Goal: Book appointment/travel/reservation

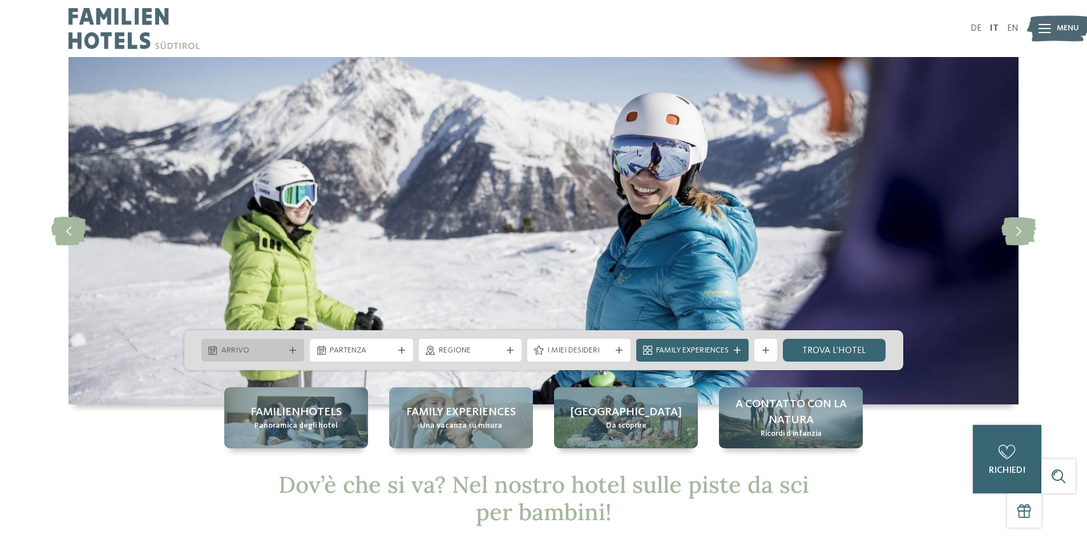
click at [288, 352] on div at bounding box center [292, 350] width 11 height 7
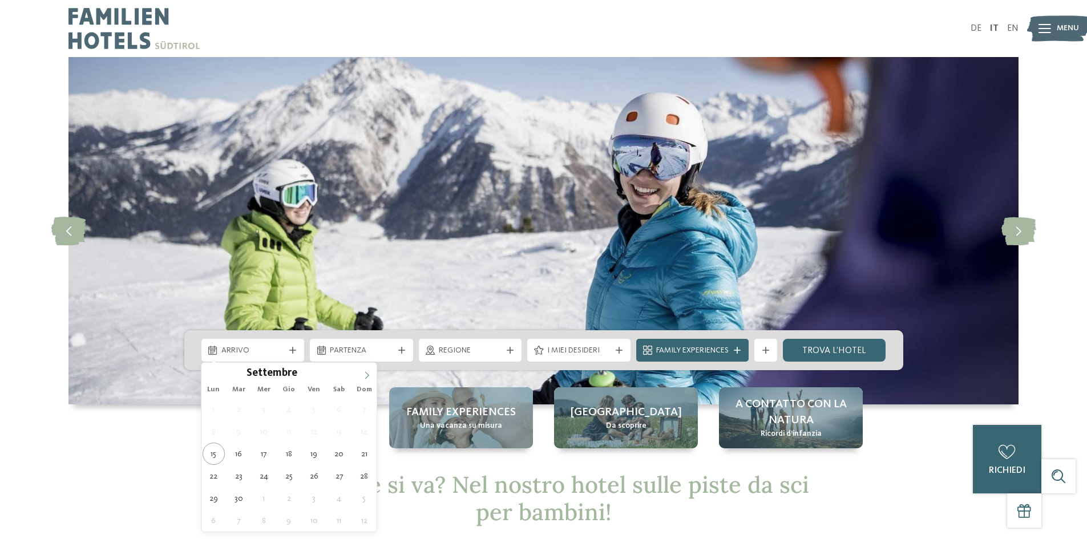
click at [371, 373] on span at bounding box center [366, 372] width 19 height 19
click at [371, 374] on span at bounding box center [366, 372] width 19 height 19
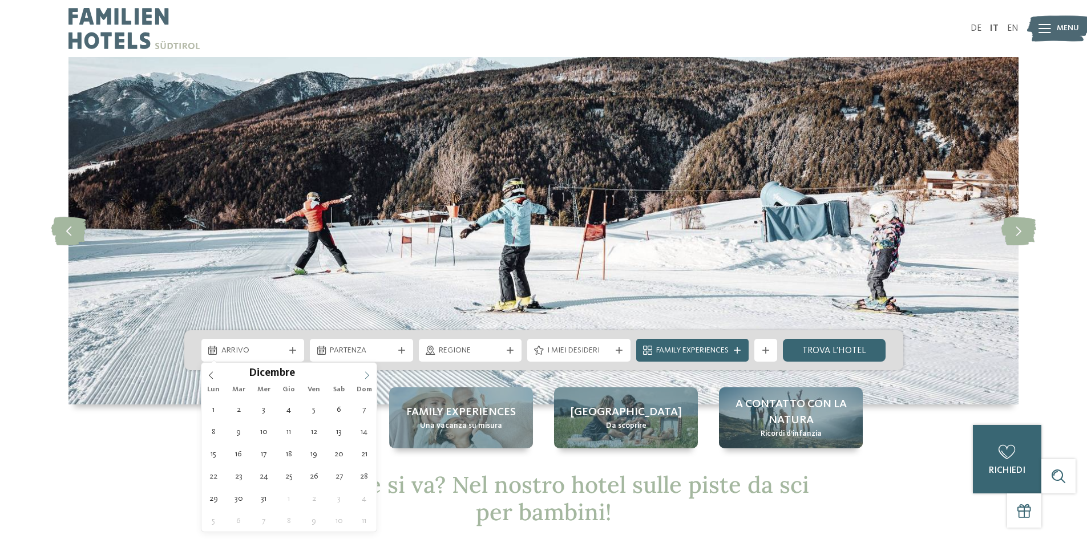
type input "****"
click at [373, 373] on span at bounding box center [366, 372] width 19 height 19
click at [212, 373] on icon at bounding box center [211, 375] width 4 height 7
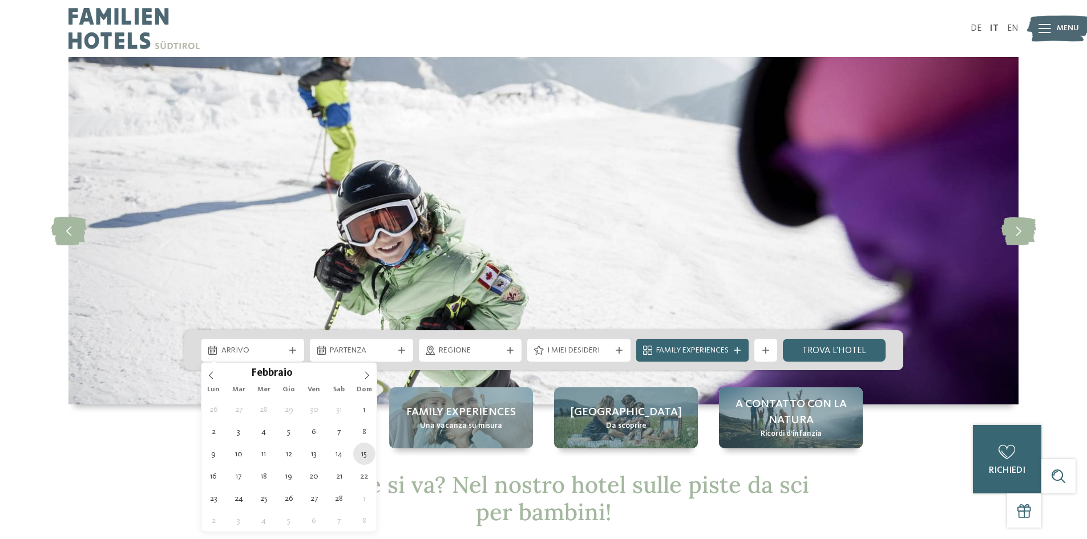
type div "15.02.2026"
type input "****"
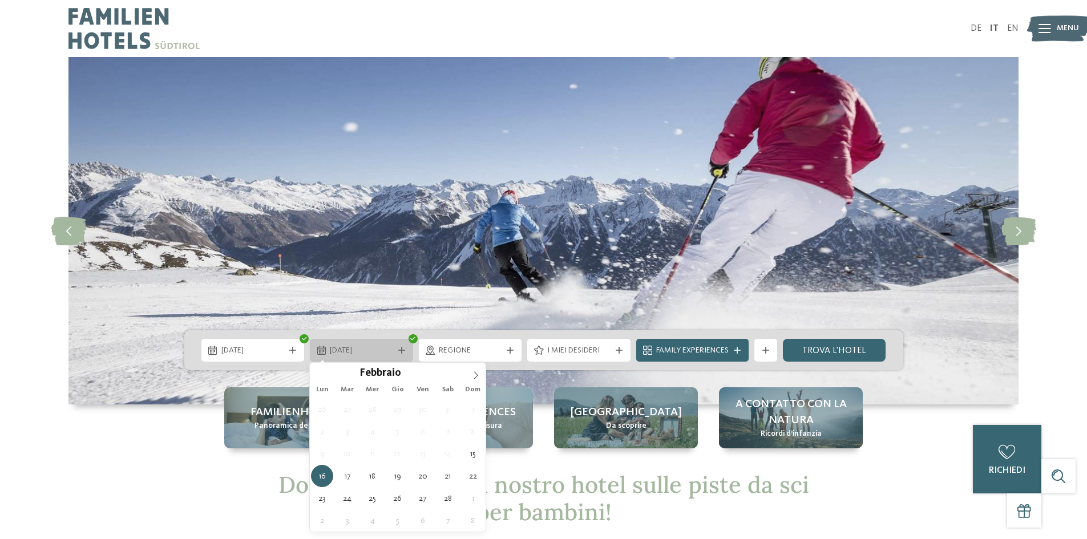
click at [354, 342] on div "16.02.2026" at bounding box center [361, 350] width 103 height 23
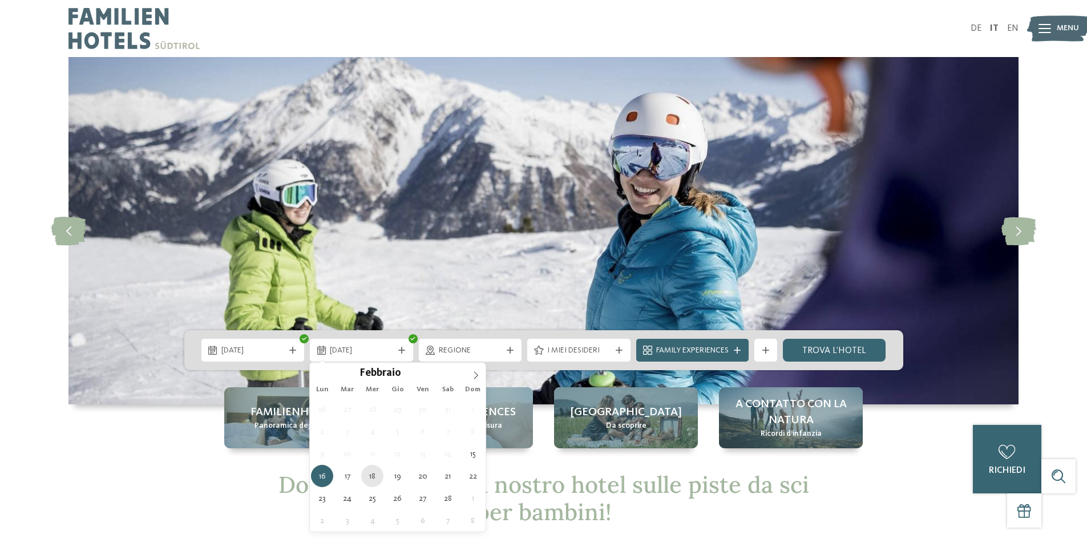
type div "[DATE]"
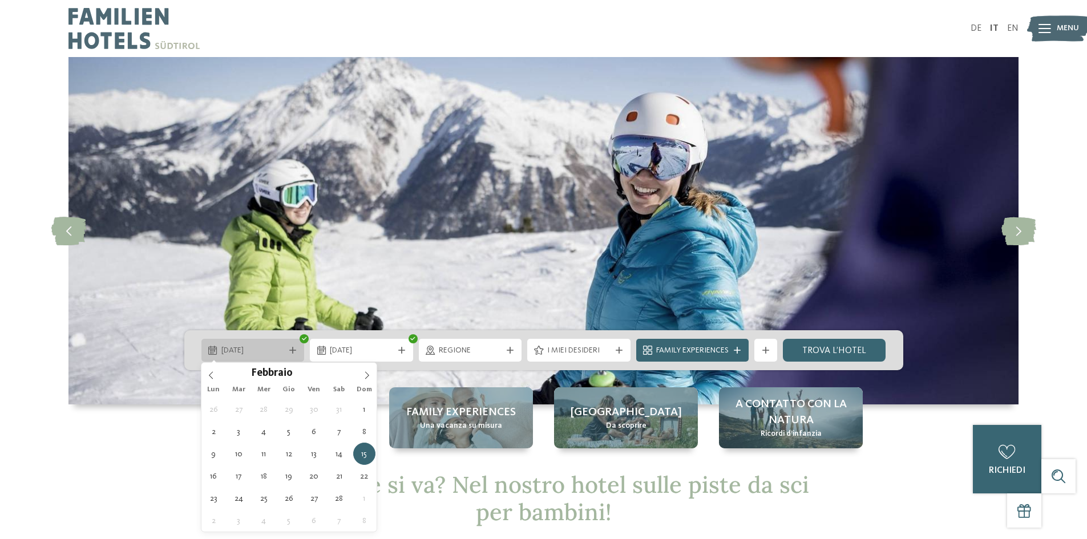
click at [280, 356] on span "15.02.2026" at bounding box center [252, 350] width 63 height 11
type div "[DATE]"
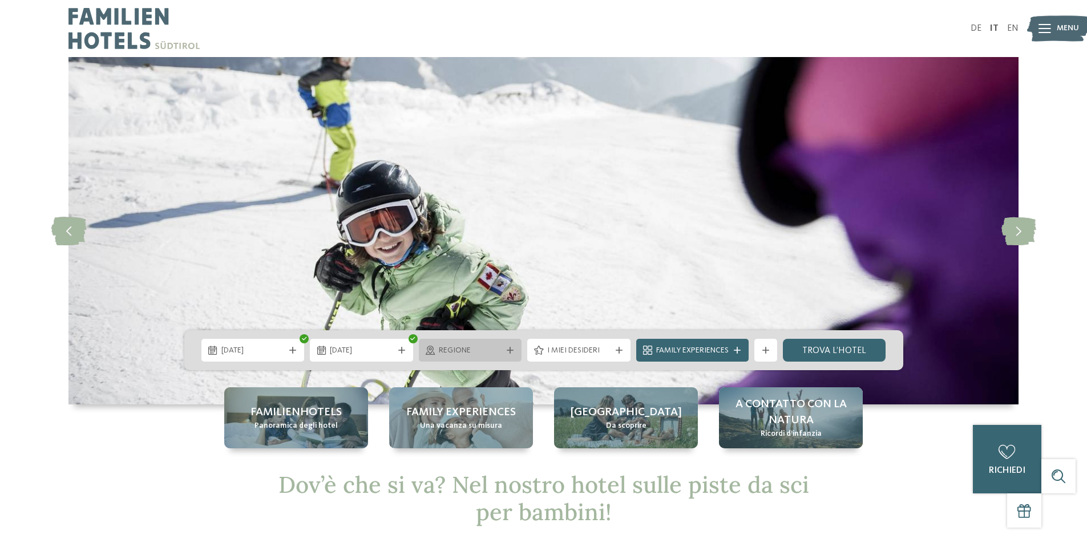
click at [487, 348] on span "Regione" at bounding box center [470, 350] width 63 height 11
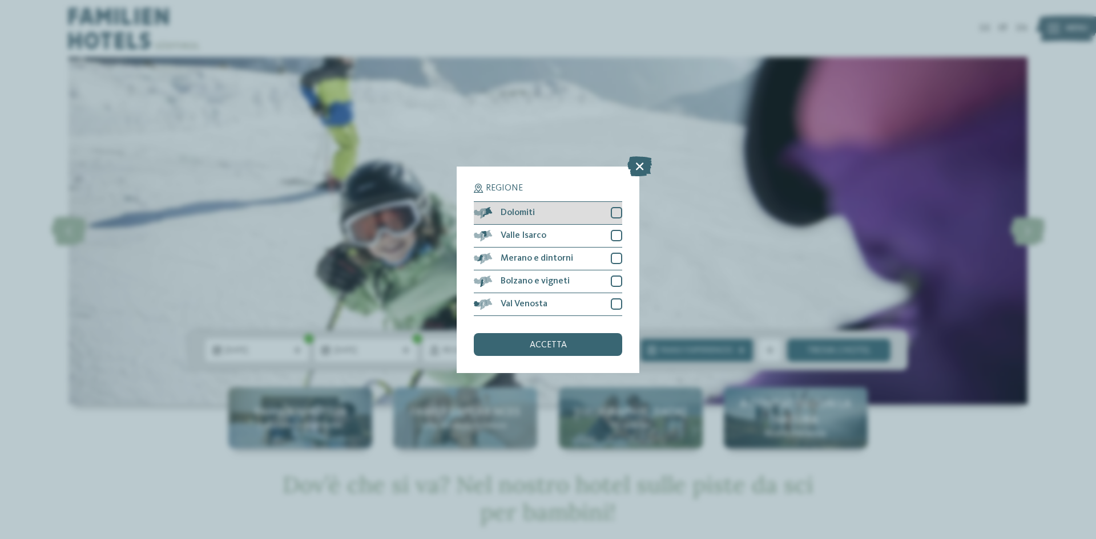
click at [616, 212] on div at bounding box center [616, 212] width 11 height 11
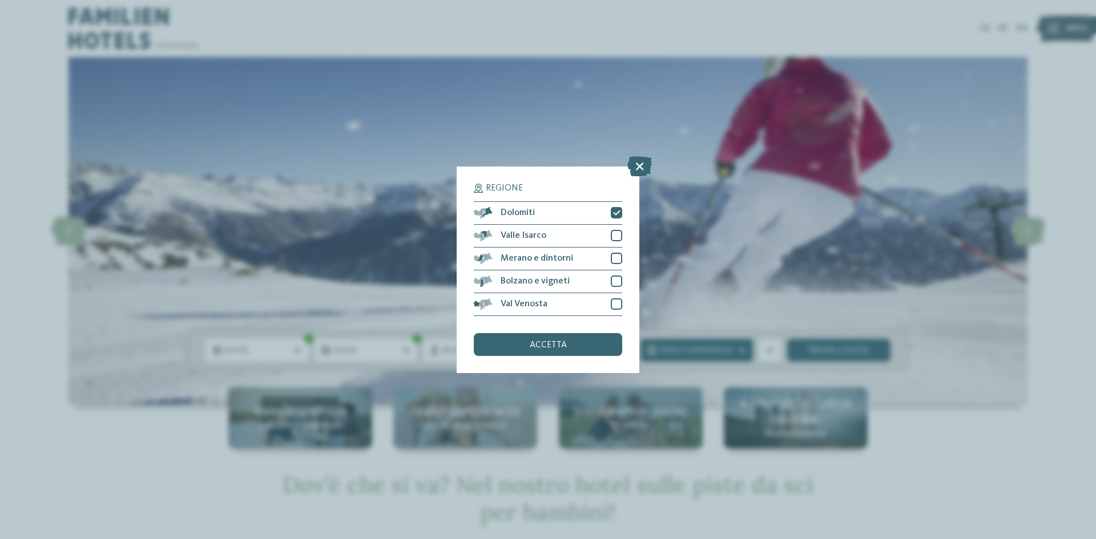
click at [949, 446] on div "Regione Dolomiti" at bounding box center [548, 269] width 1096 height 539
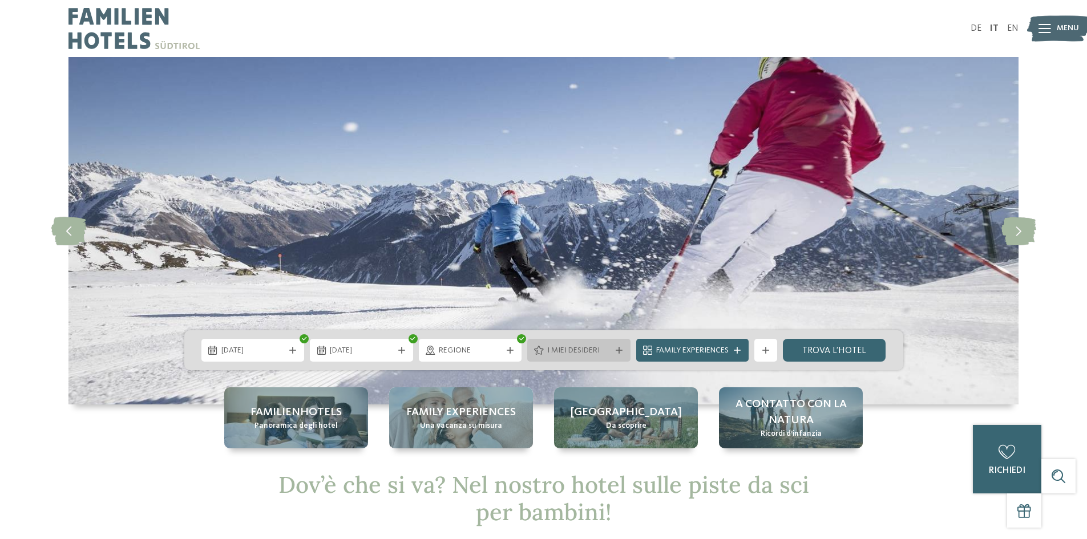
click at [578, 352] on span "I miei desideri" at bounding box center [578, 350] width 63 height 11
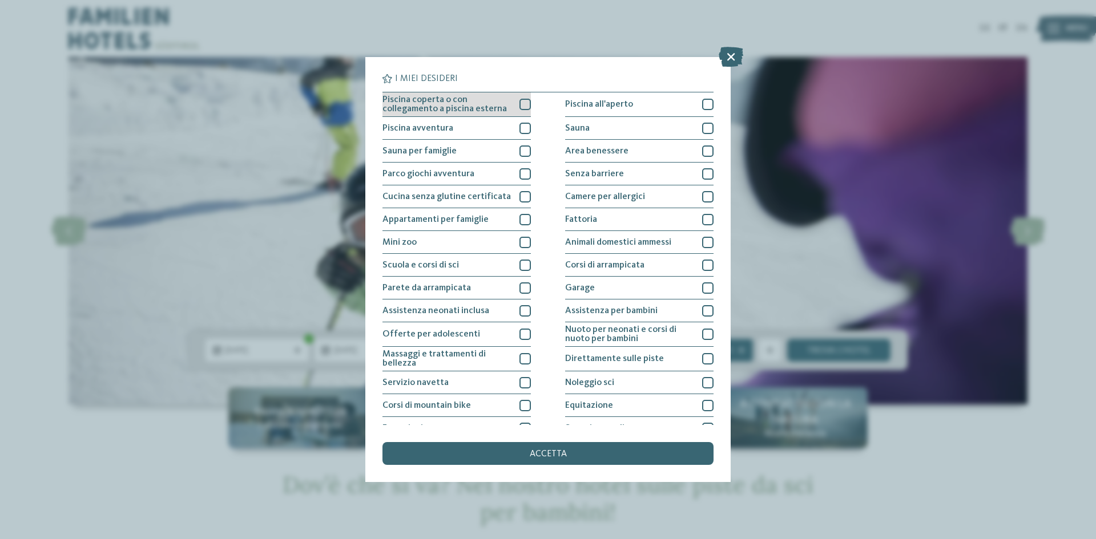
click at [494, 105] on span "Piscina coperta o con collegamento a piscina esterna" at bounding box center [446, 104] width 128 height 18
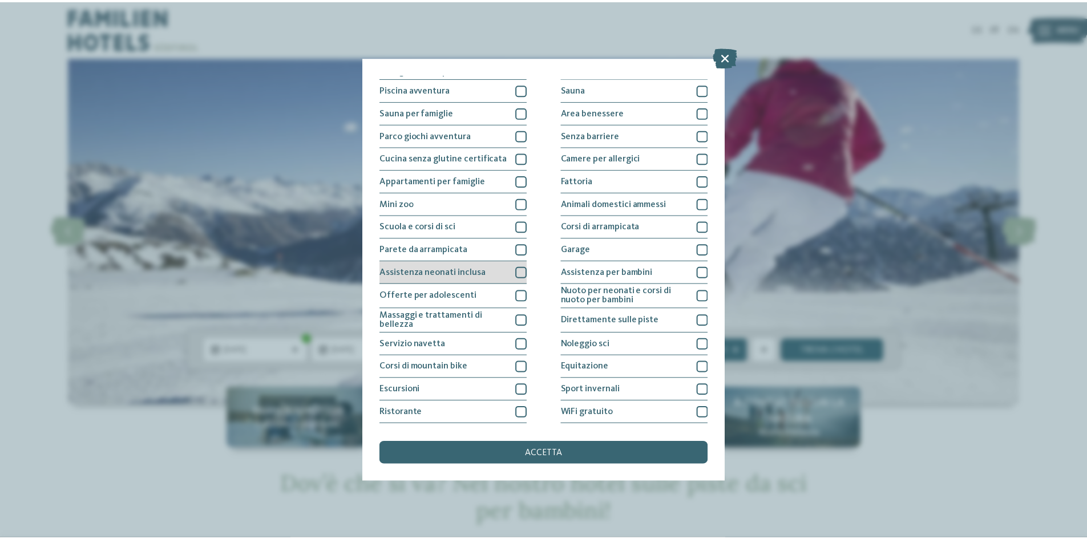
scroll to position [57, 0]
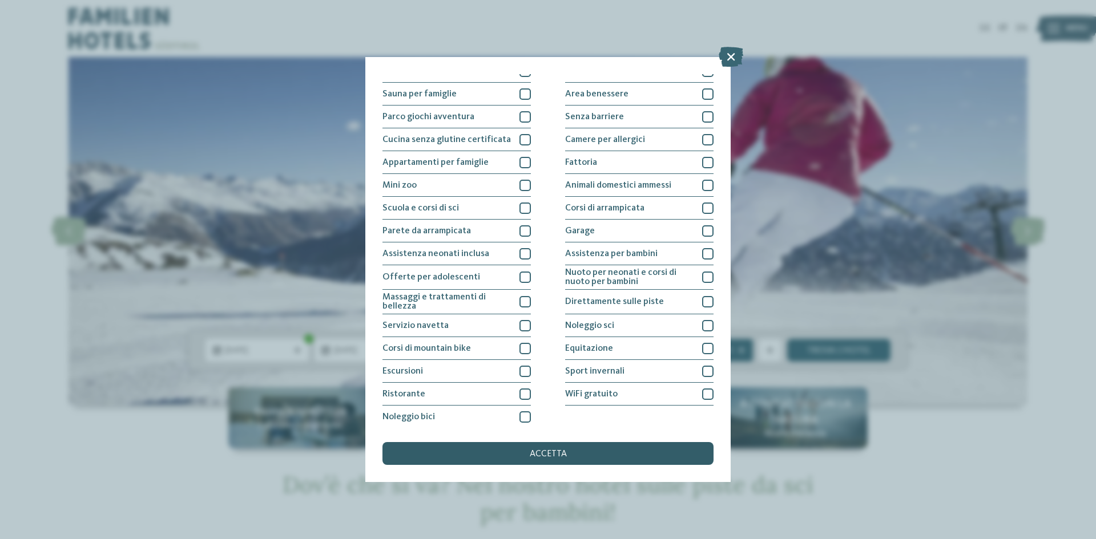
click at [591, 460] on div "accetta" at bounding box center [547, 453] width 331 height 23
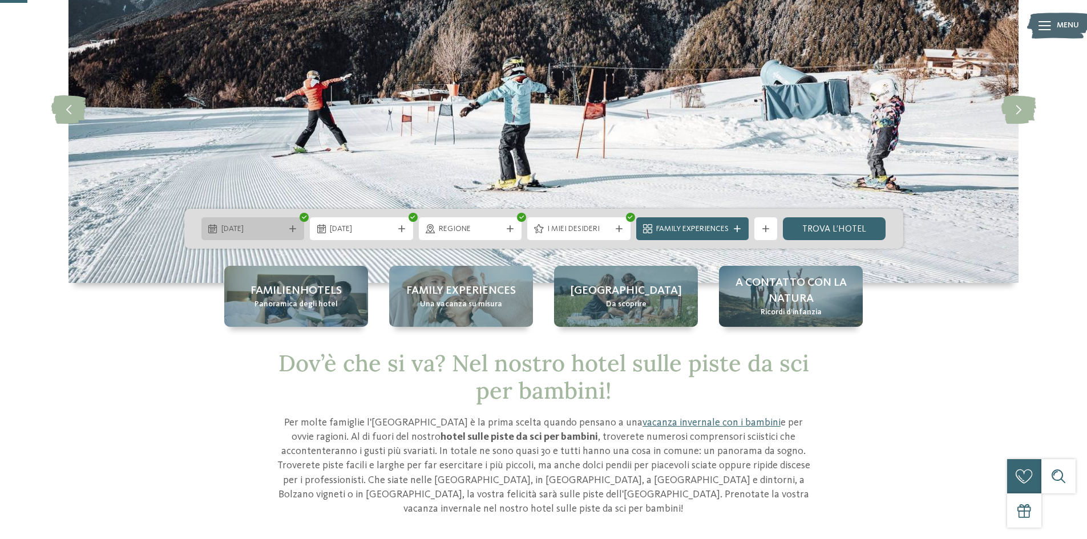
scroll to position [0, 0]
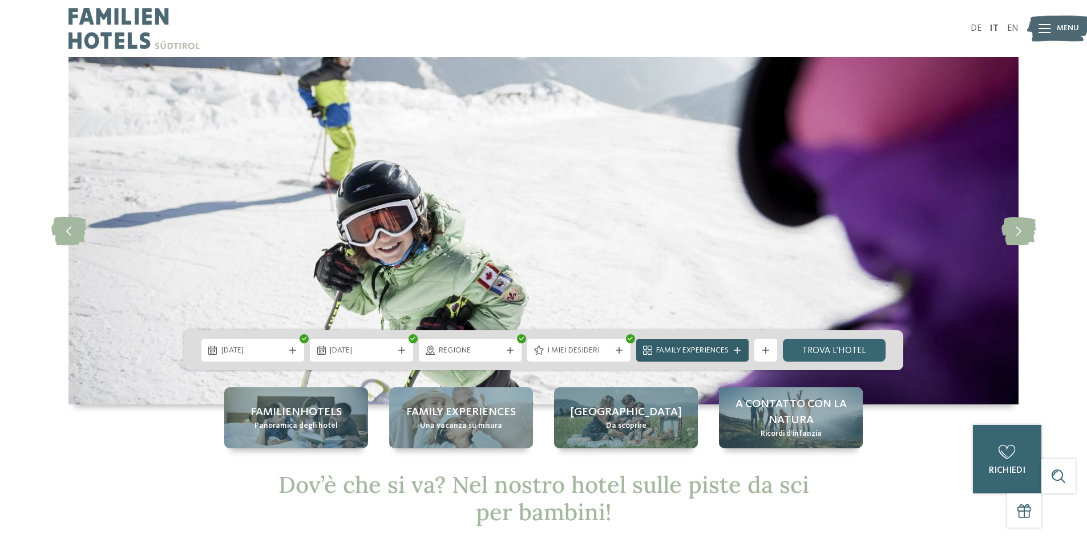
click at [692, 342] on div "Family Experiences" at bounding box center [692, 350] width 112 height 23
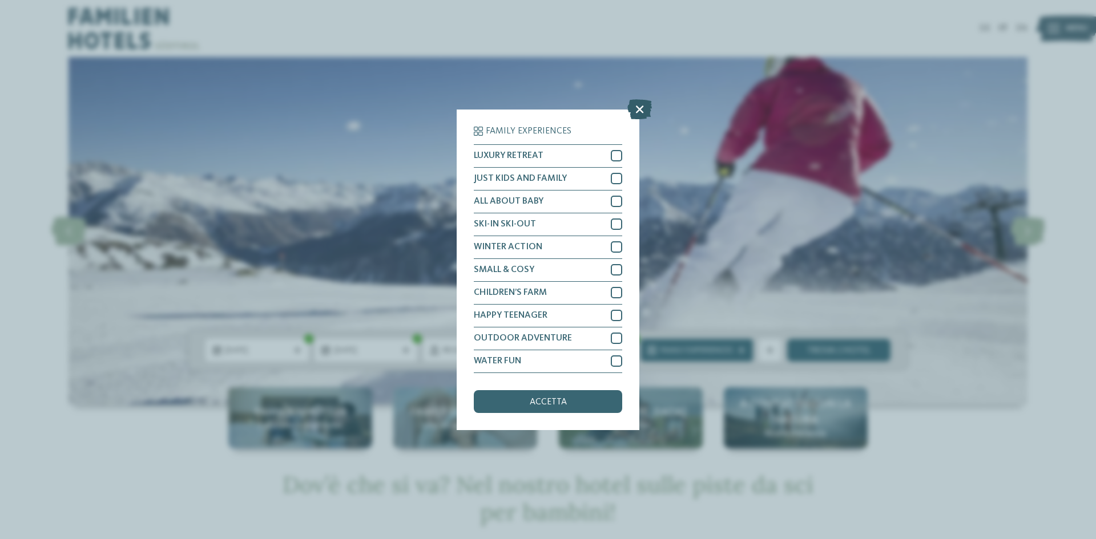
click at [647, 102] on icon at bounding box center [639, 109] width 25 height 20
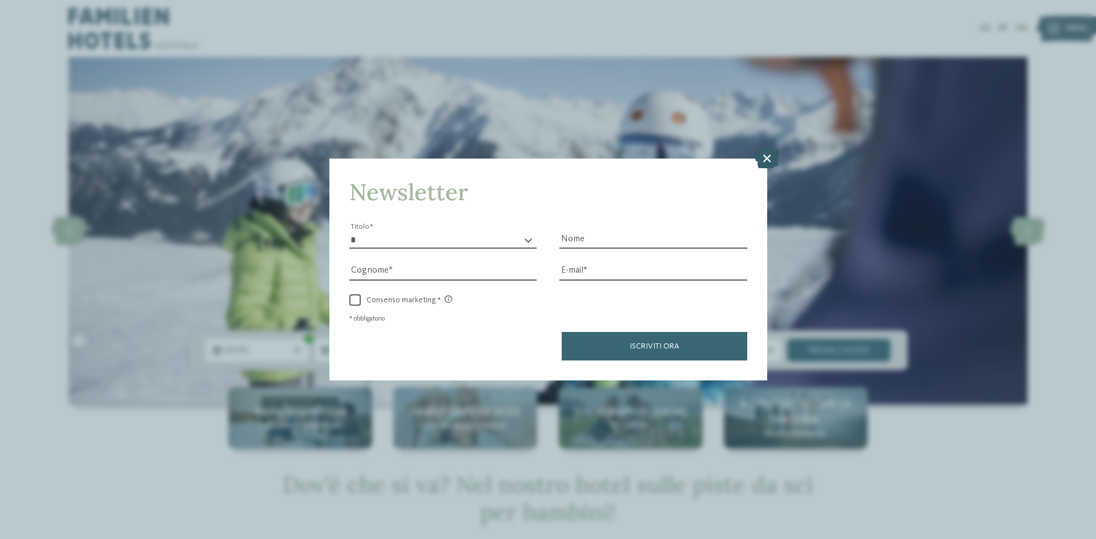
click at [757, 159] on icon at bounding box center [766, 158] width 25 height 20
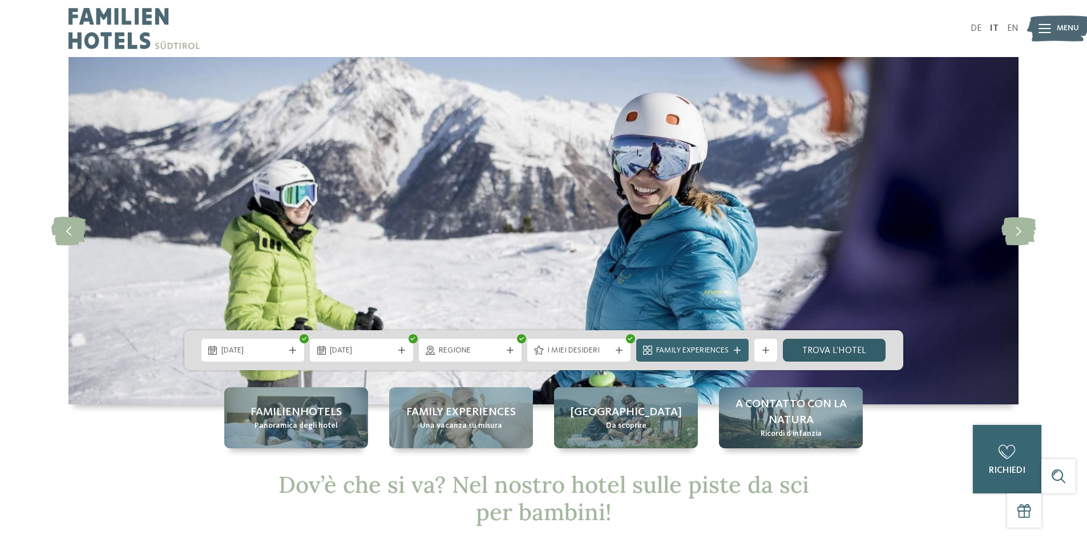
click at [818, 350] on link "trova l’hotel" at bounding box center [834, 350] width 103 height 23
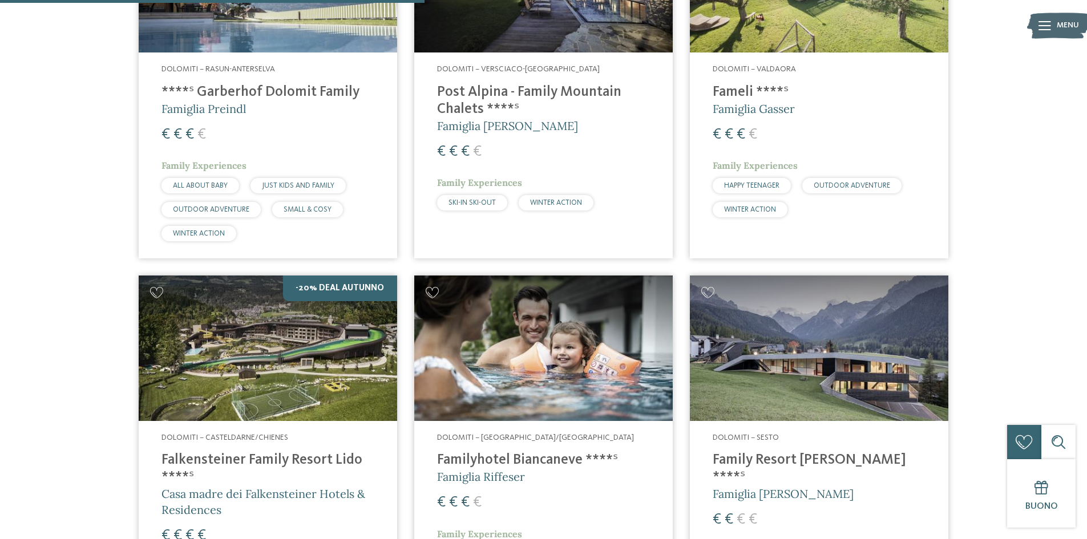
scroll to position [546, 0]
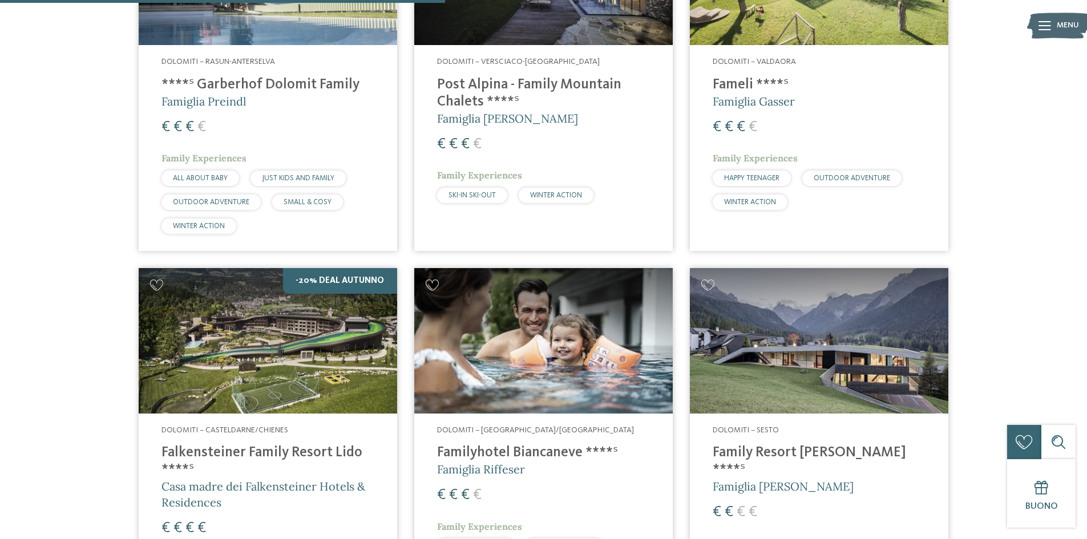
click at [556, 124] on h5 "Famiglia [PERSON_NAME]" at bounding box center [543, 119] width 213 height 16
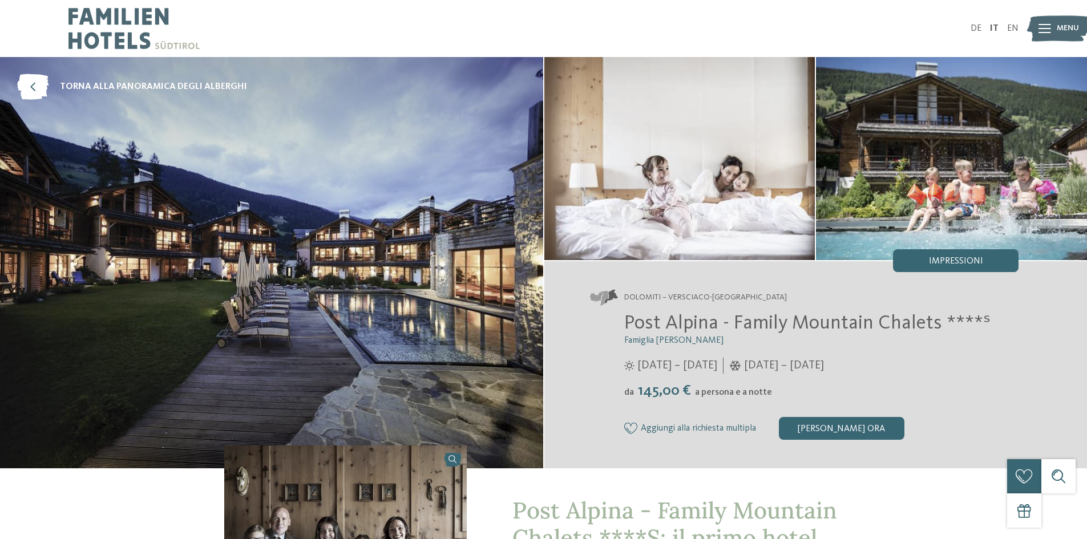
click at [350, 324] on img at bounding box center [271, 262] width 543 height 411
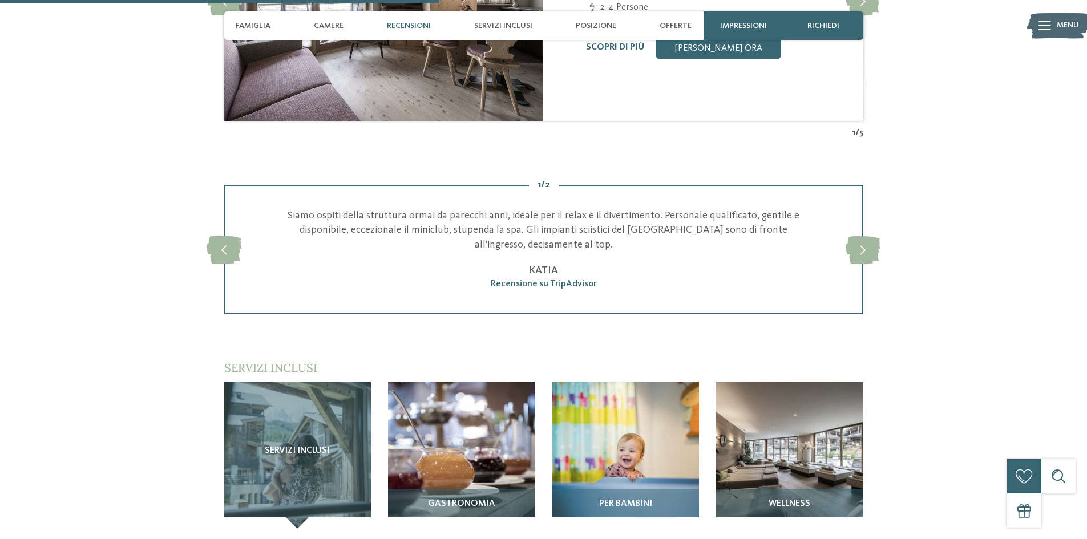
scroll to position [1655, 0]
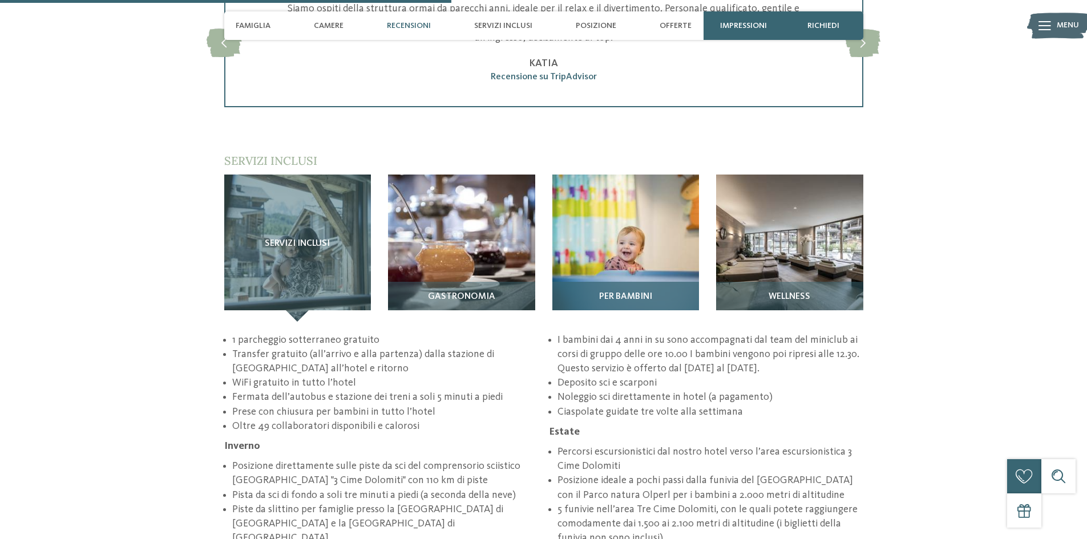
click at [638, 191] on img at bounding box center [625, 248] width 147 height 147
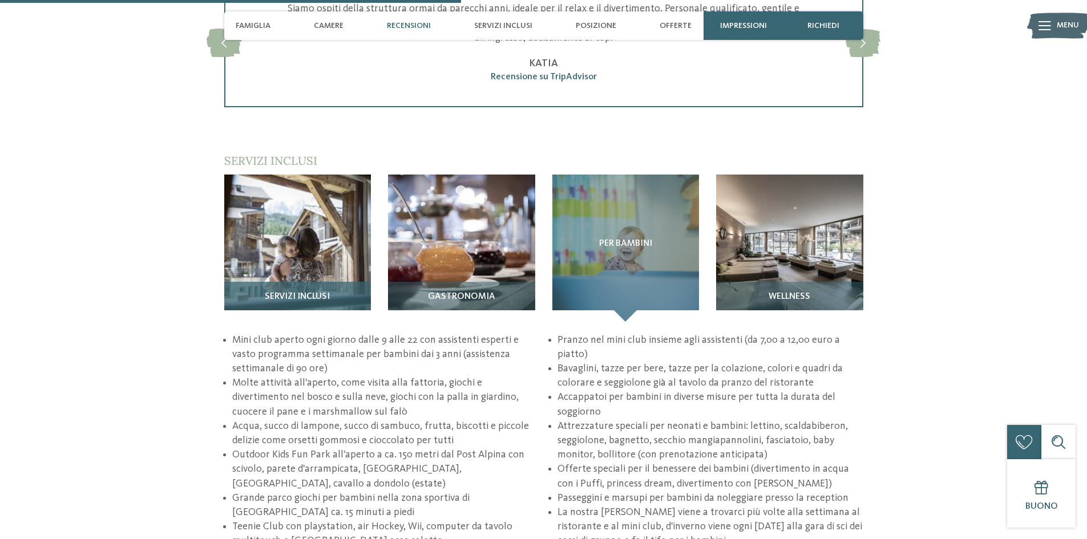
click at [276, 205] on img at bounding box center [297, 248] width 147 height 147
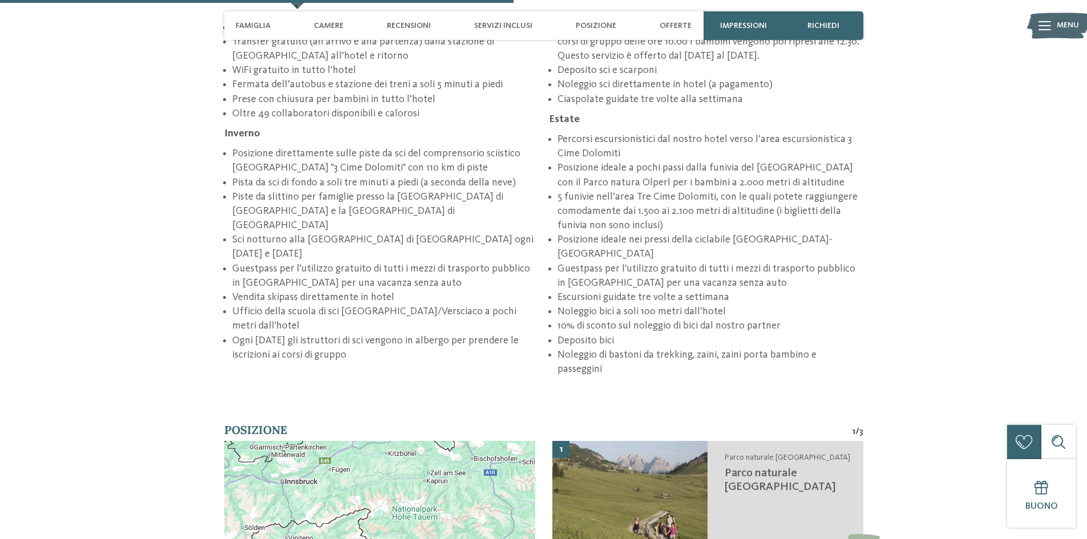
scroll to position [2168, 0]
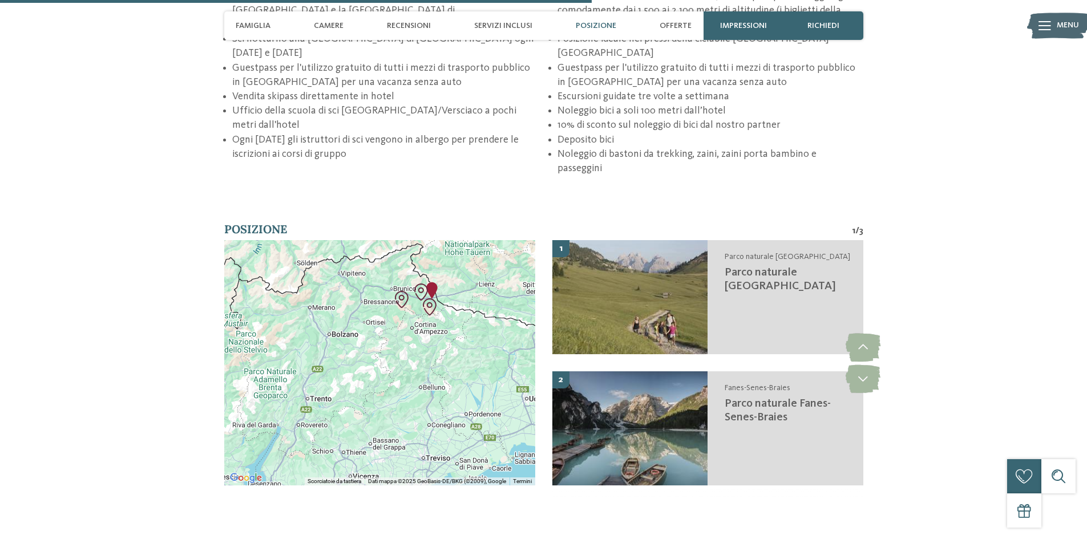
drag, startPoint x: 401, startPoint y: 333, endPoint x: 454, endPoint y: 268, distance: 84.8
click at [454, 268] on div at bounding box center [379, 362] width 311 height 245
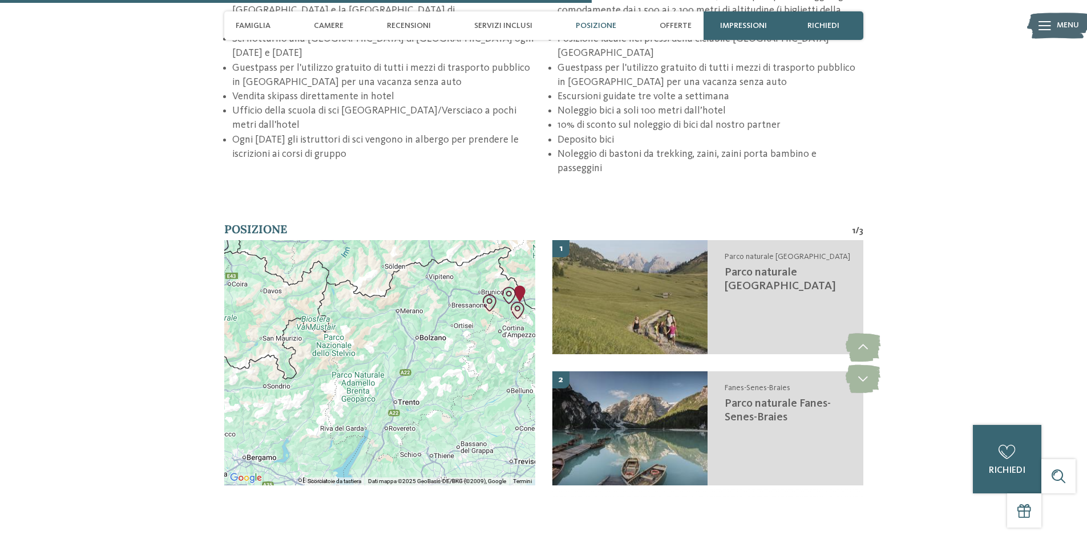
drag, startPoint x: 397, startPoint y: 285, endPoint x: 488, endPoint y: 286, distance: 90.7
click at [487, 286] on div at bounding box center [379, 362] width 311 height 245
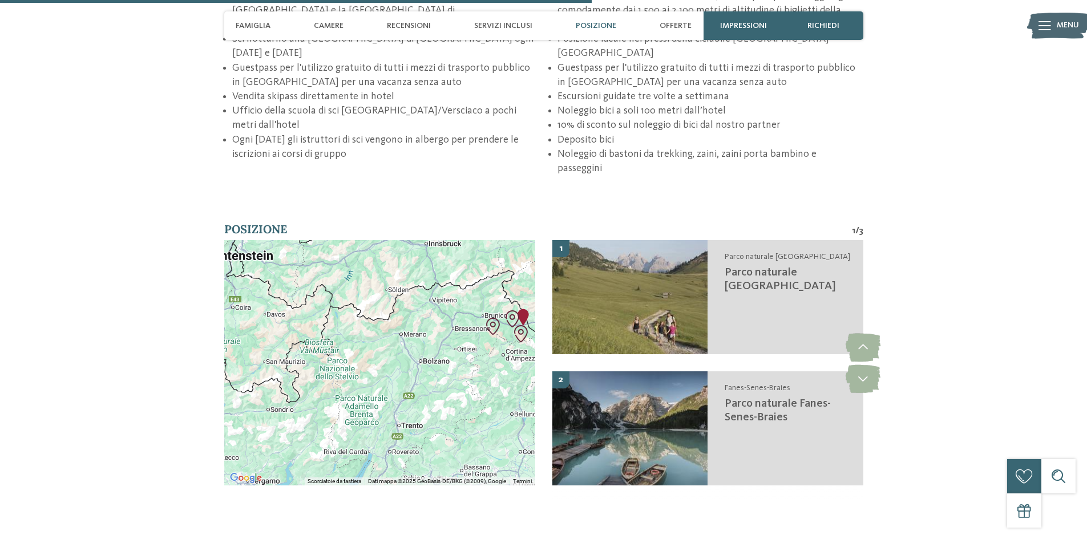
drag, startPoint x: 453, startPoint y: 288, endPoint x: 456, endPoint y: 311, distance: 23.1
click at [456, 311] on div at bounding box center [379, 362] width 311 height 245
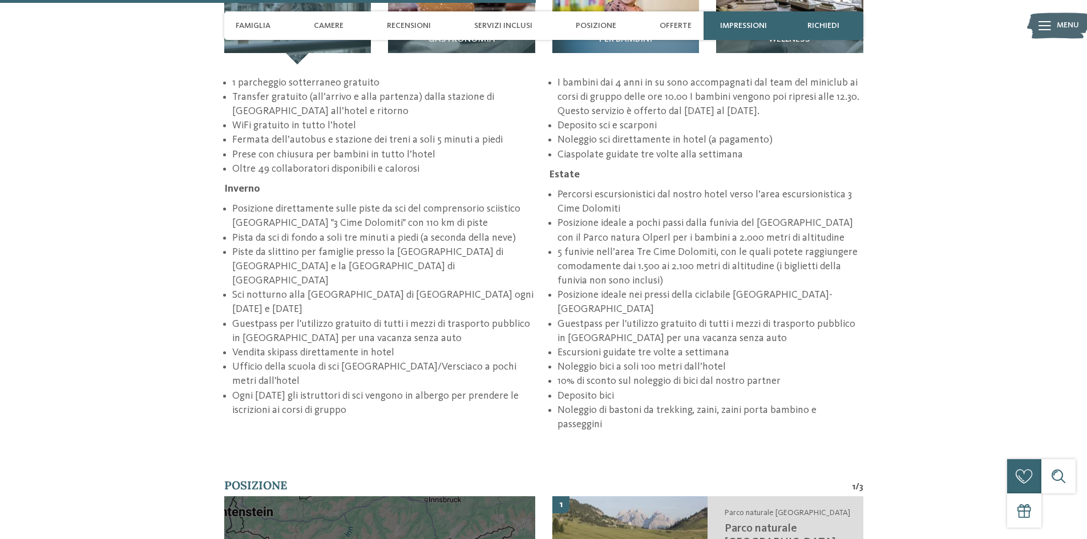
scroll to position [2111, 0]
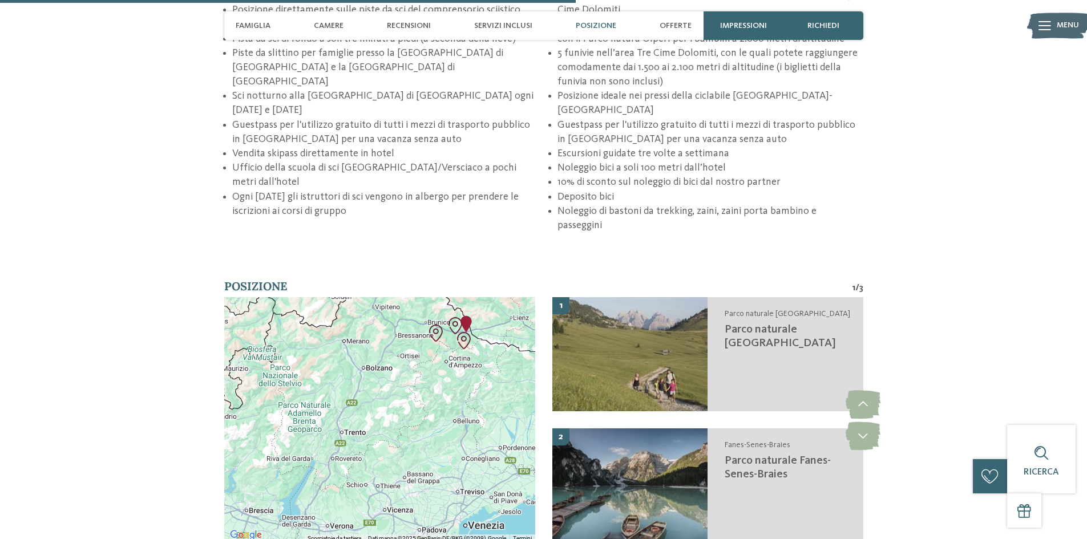
drag, startPoint x: 478, startPoint y: 315, endPoint x: 425, endPoint y: 270, distance: 70.1
click at [425, 320] on img "Parco naturale Fanes-Senes-Braies" at bounding box center [436, 333] width 26 height 26
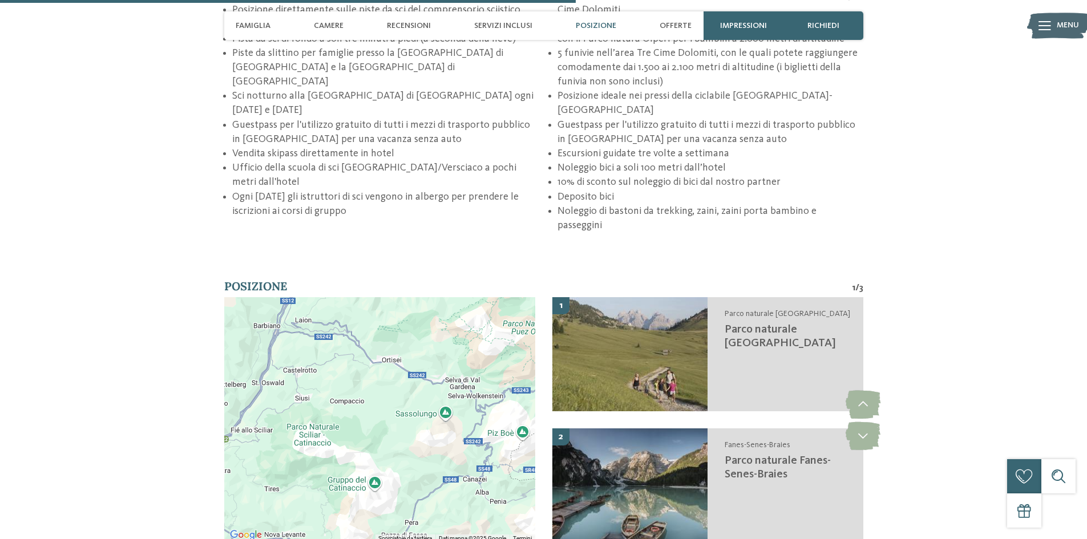
drag, startPoint x: 407, startPoint y: 289, endPoint x: 418, endPoint y: 330, distance: 43.0
click at [418, 330] on div "Per navigare, premi i tasti Freccia." at bounding box center [379, 419] width 311 height 245
click at [385, 297] on div "Per navigare, premi i tasti Freccia." at bounding box center [379, 419] width 311 height 245
click at [485, 323] on div "Per navigare, premi i tasti Freccia." at bounding box center [379, 419] width 311 height 245
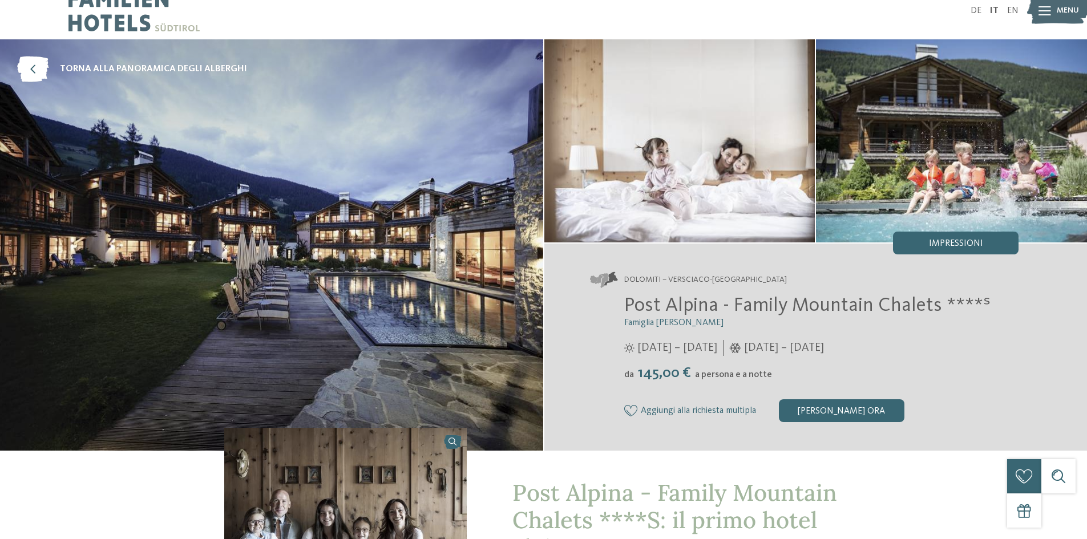
scroll to position [0, 0]
